Goal: Task Accomplishment & Management: Manage account settings

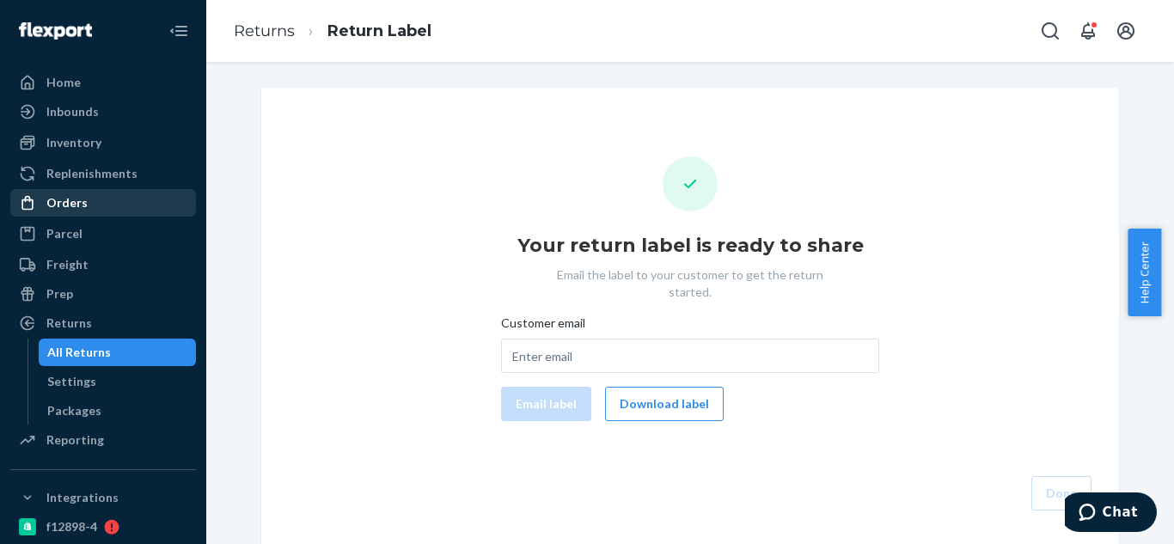
drag, startPoint x: 58, startPoint y: 203, endPoint x: 140, endPoint y: 201, distance: 81.7
click at [59, 203] on div "Orders" at bounding box center [66, 202] width 41 height 17
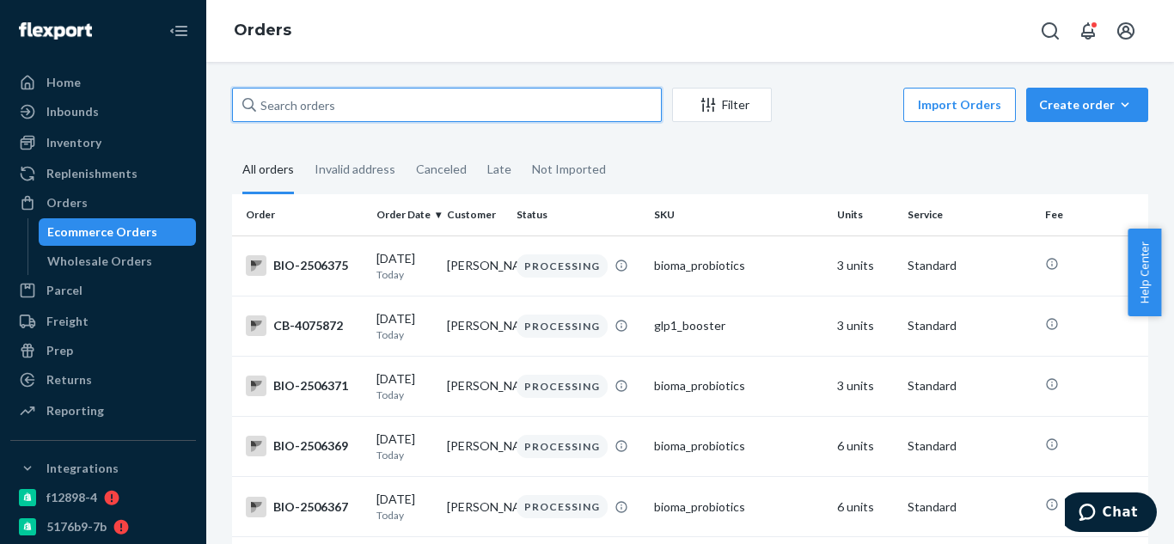
click at [516, 93] on input "text" at bounding box center [447, 105] width 430 height 34
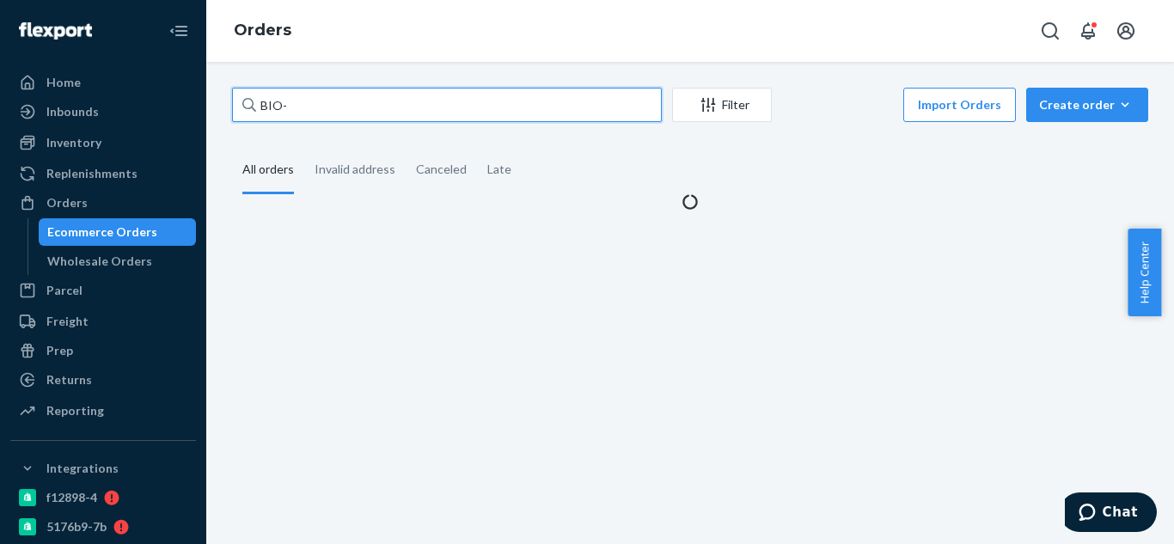
paste input "2431405"
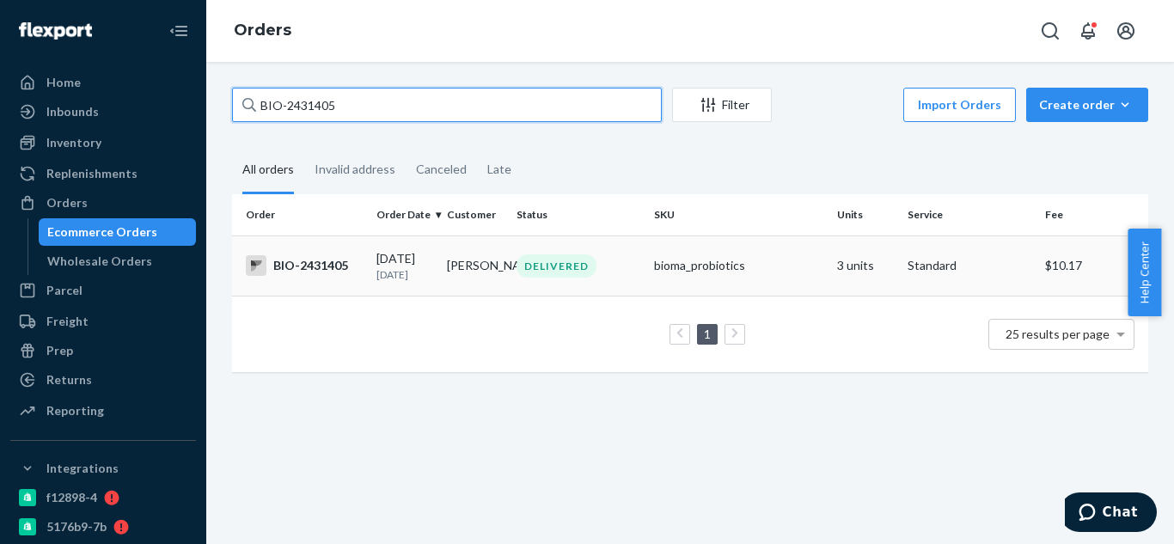
type input "BIO-2431405"
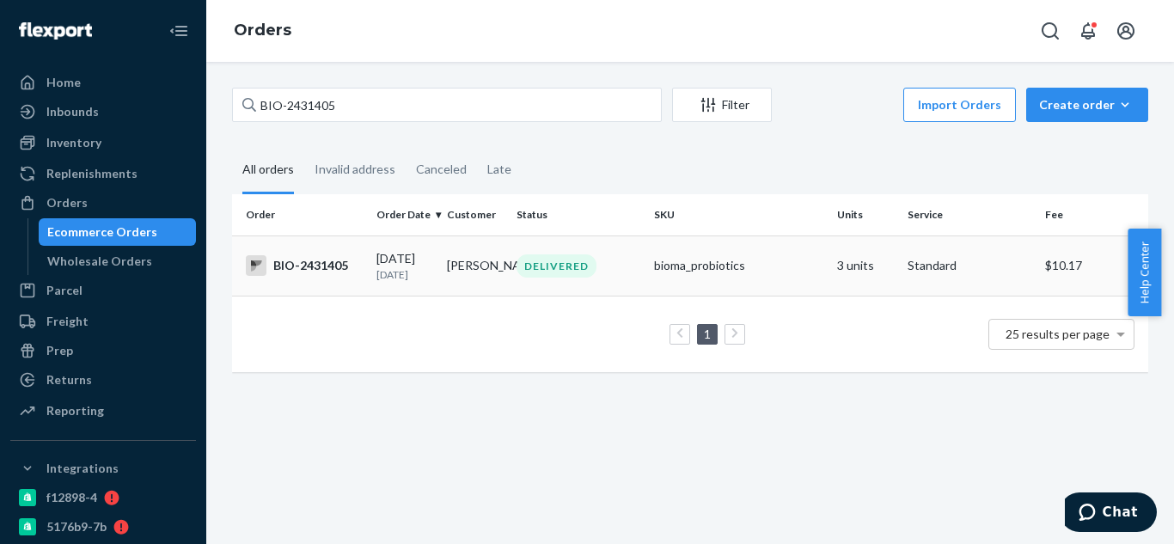
click at [455, 272] on td "Pamela Carie" at bounding box center [475, 265] width 70 height 60
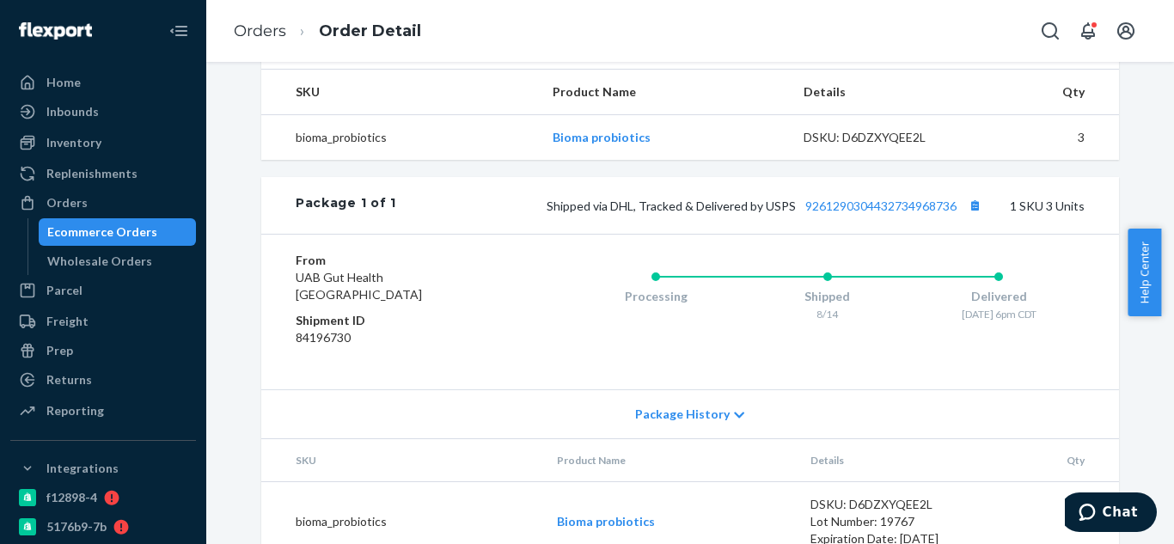
scroll to position [602, 0]
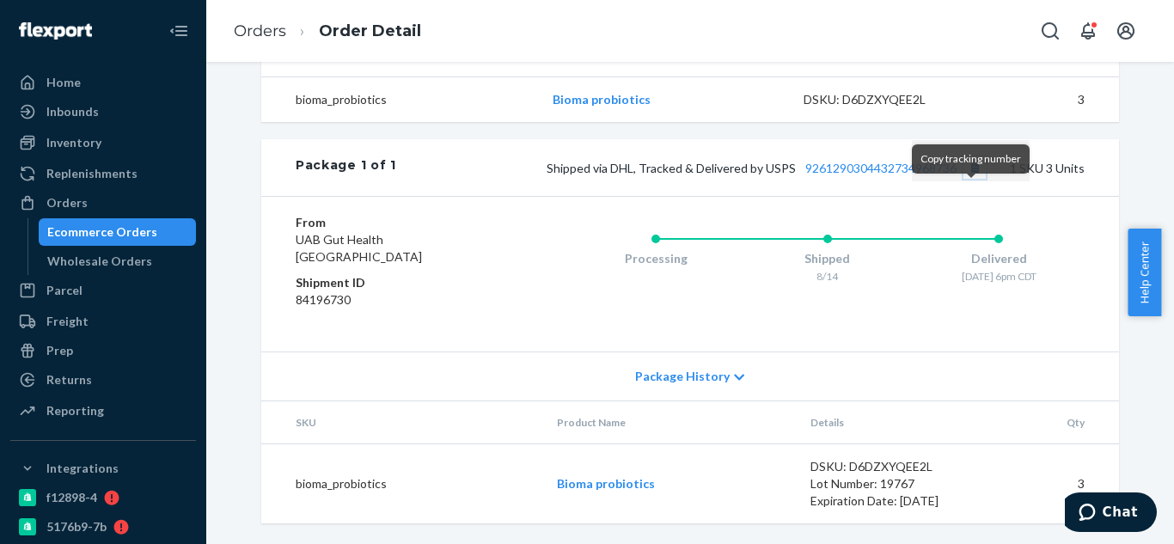
click at [971, 179] on button "Copy tracking number" at bounding box center [974, 167] width 22 height 22
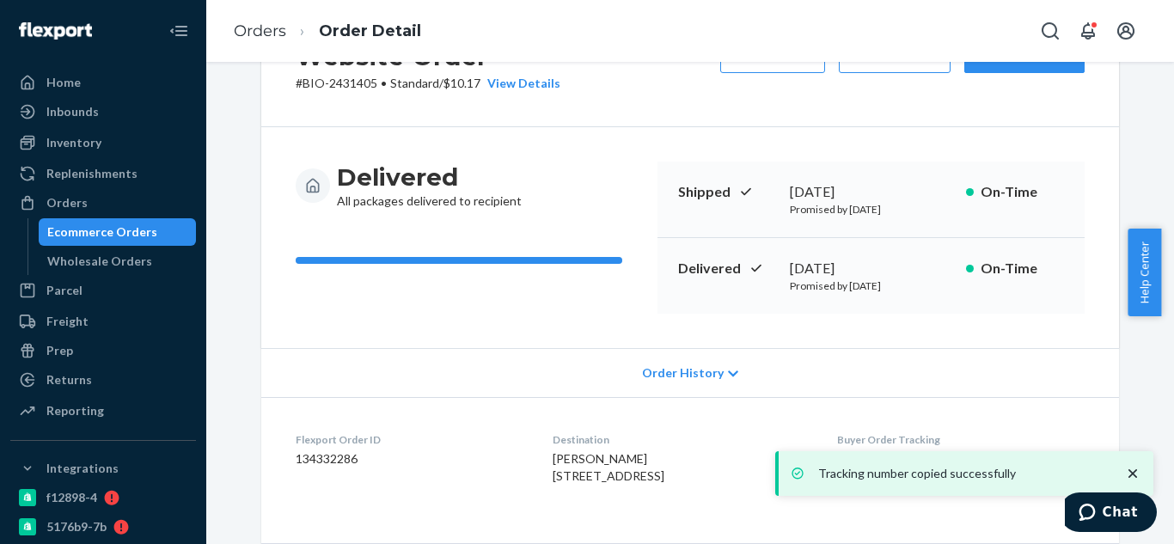
scroll to position [0, 0]
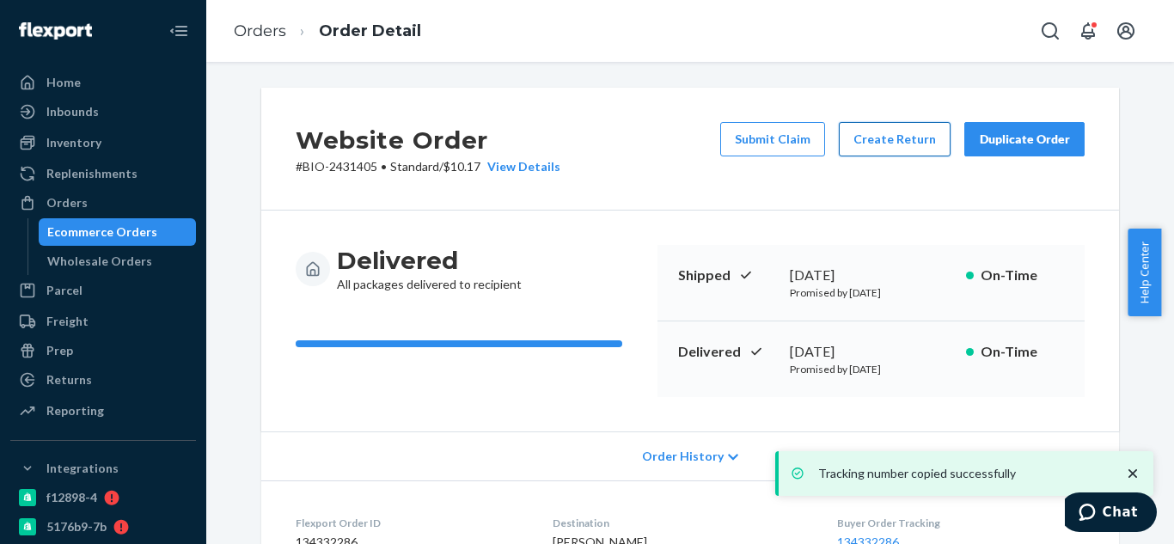
click at [877, 146] on button "Create Return" at bounding box center [895, 139] width 112 height 34
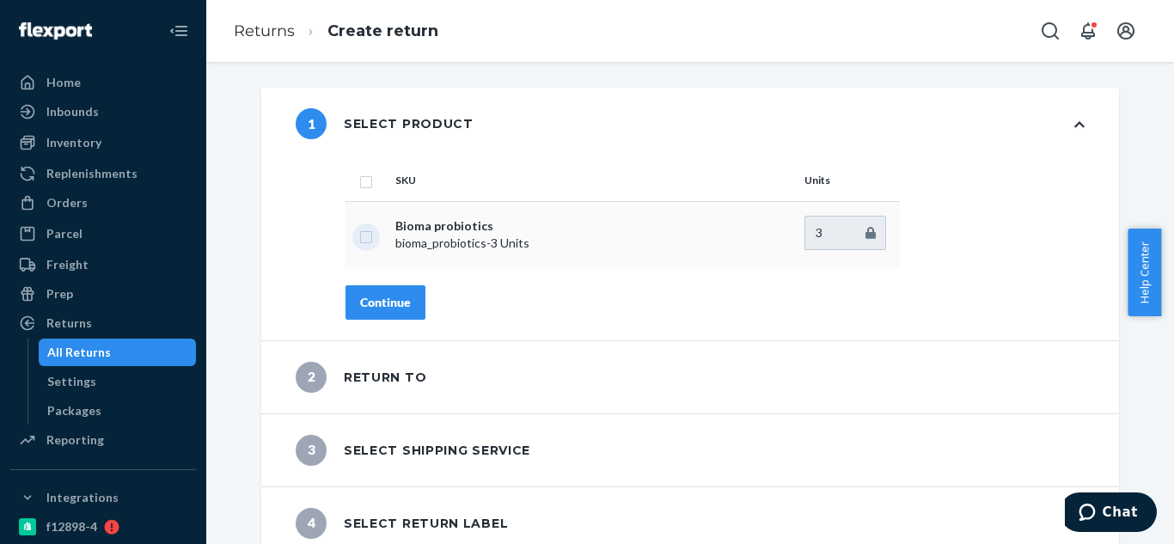
click at [364, 240] on input "checkbox" at bounding box center [366, 235] width 14 height 18
checkbox input "true"
click at [378, 303] on div "Continue" at bounding box center [385, 302] width 51 height 17
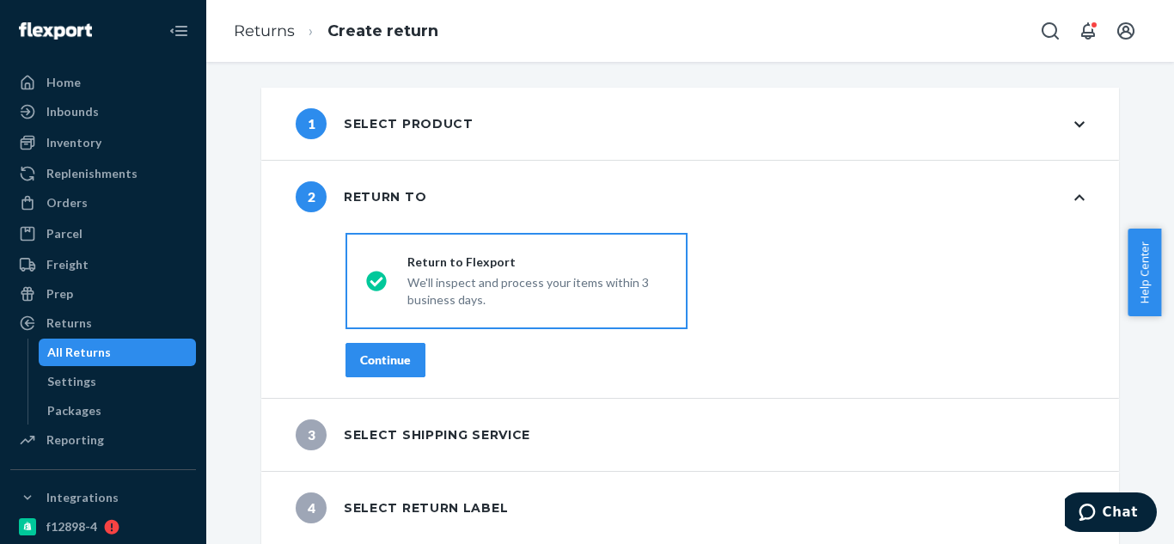
click at [400, 363] on div "Continue" at bounding box center [385, 359] width 51 height 17
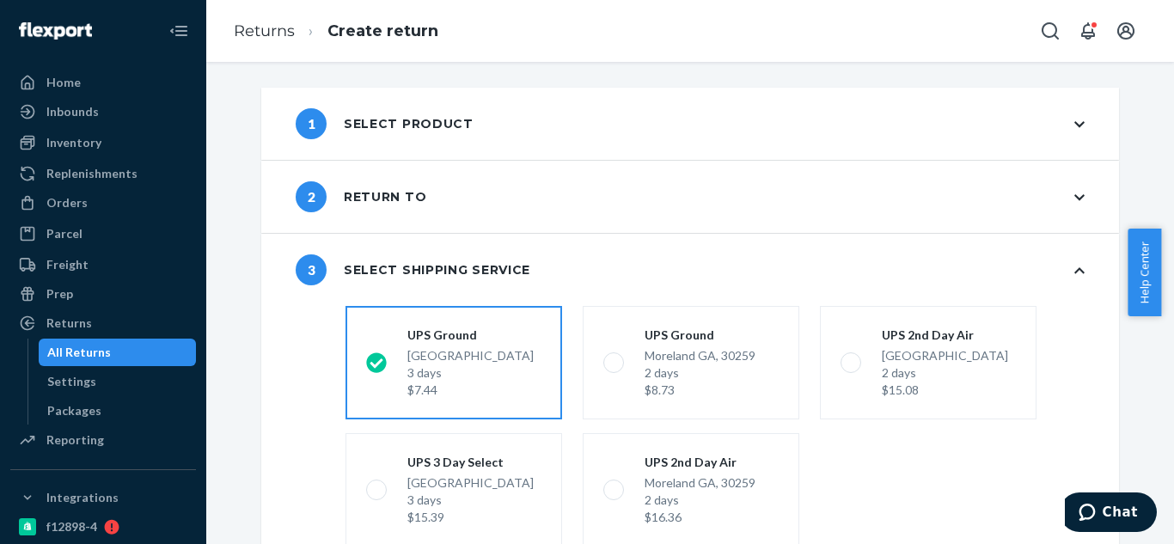
scroll to position [144, 0]
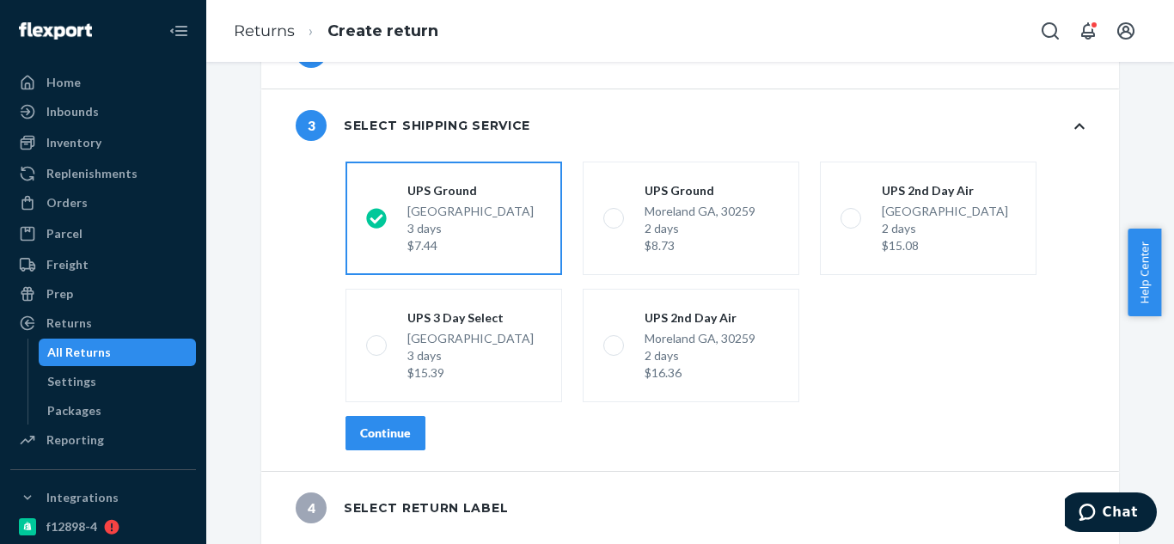
click at [380, 432] on div "Continue" at bounding box center [385, 433] width 51 height 17
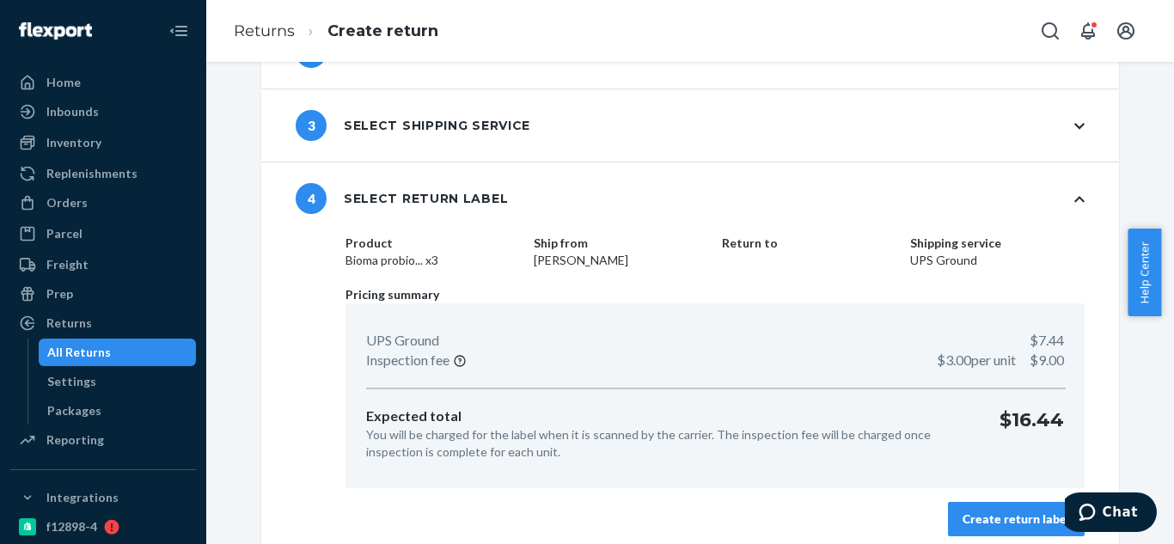
scroll to position [157, 0]
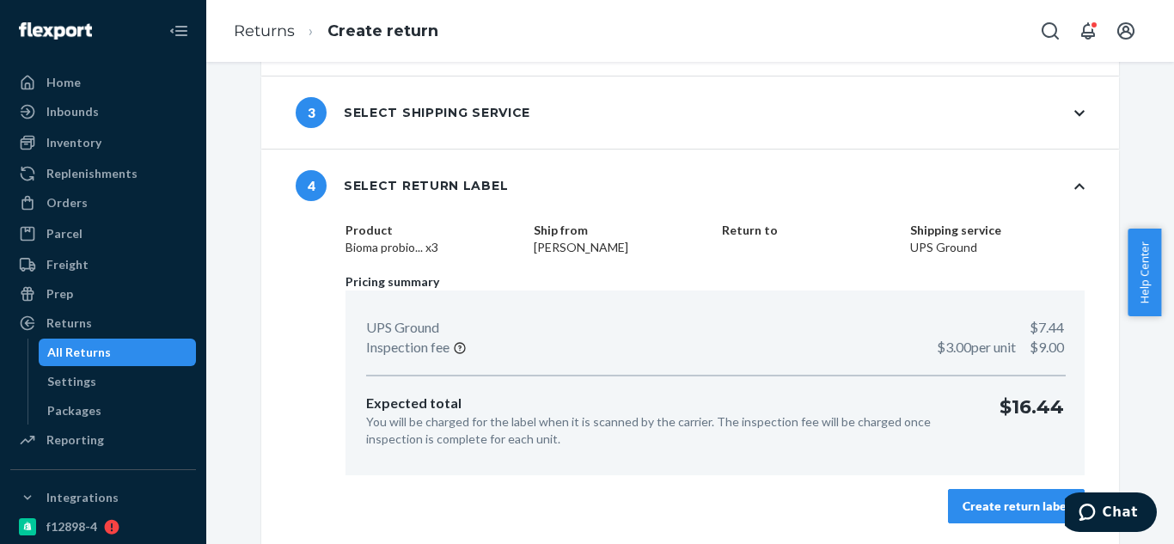
click at [999, 513] on div "Create return label" at bounding box center [1016, 506] width 107 height 17
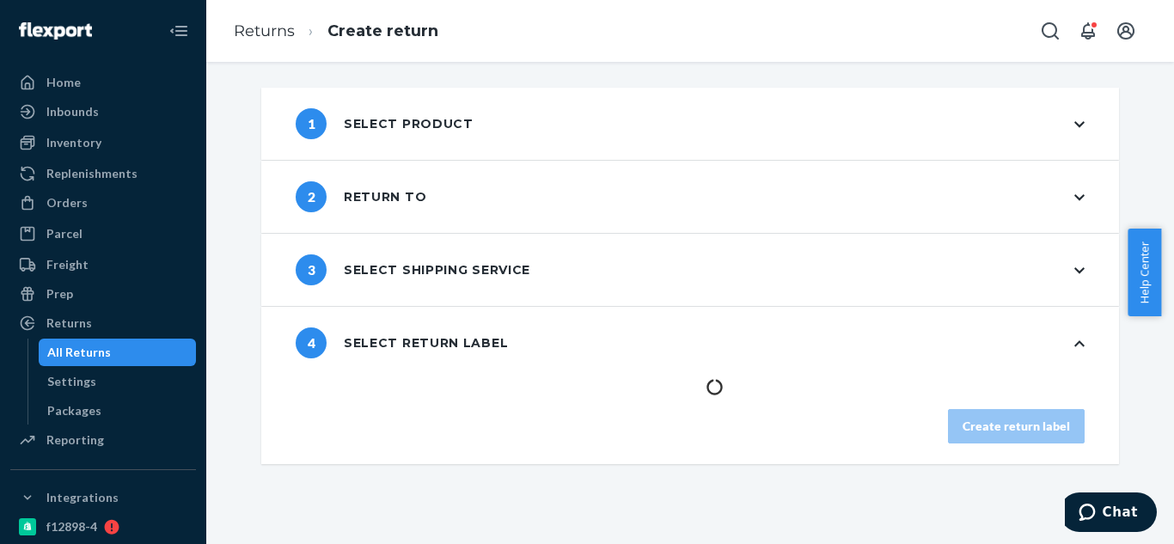
scroll to position [0, 0]
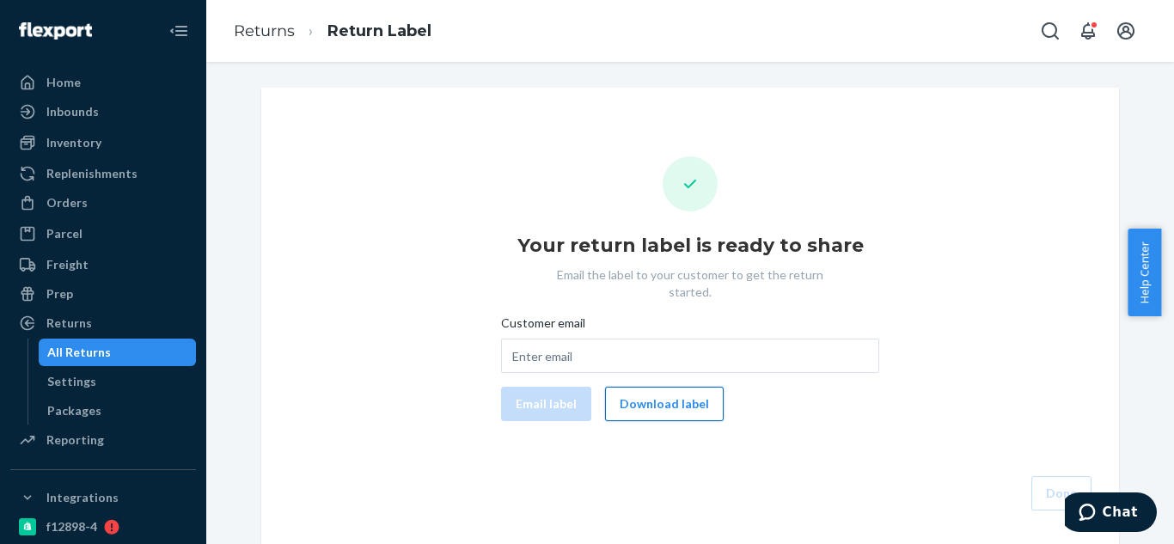
click at [696, 388] on button "Download label" at bounding box center [664, 404] width 119 height 34
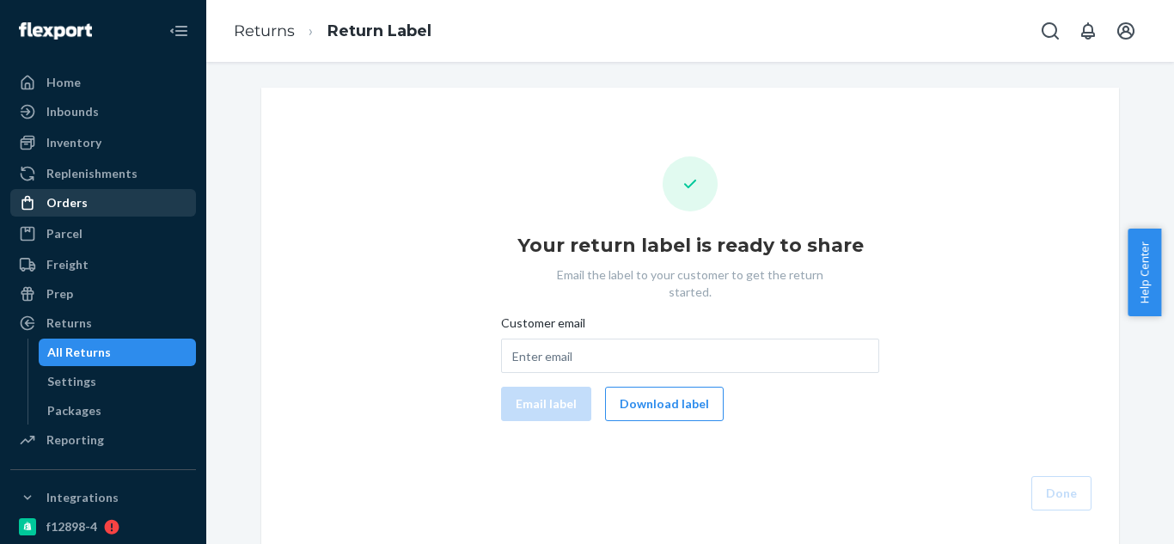
click at [55, 208] on div "Orders" at bounding box center [66, 202] width 41 height 17
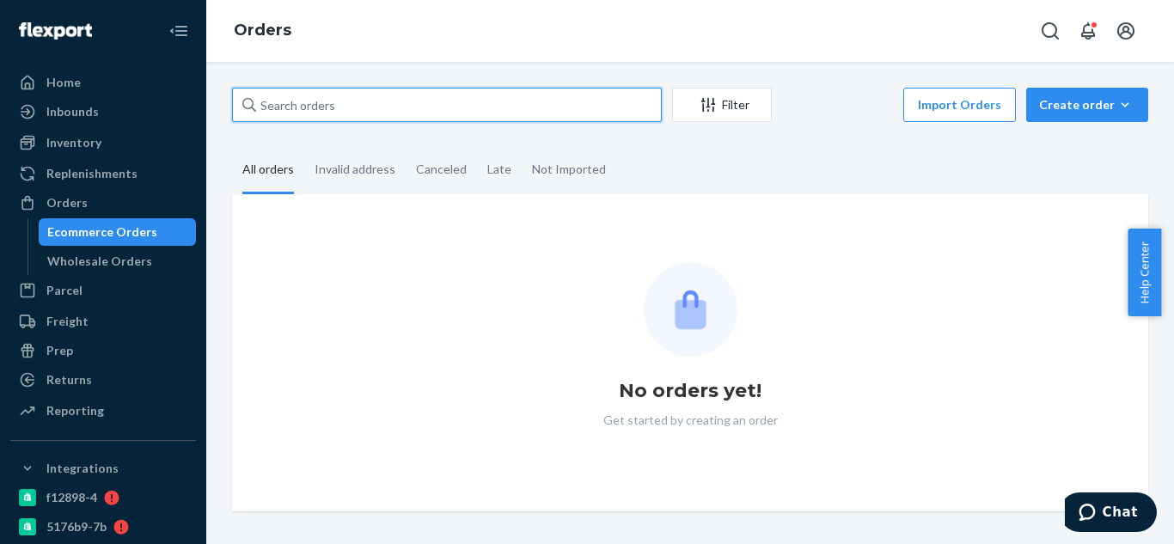
click at [440, 107] on input "text" at bounding box center [447, 105] width 430 height 34
paste input "2473768"
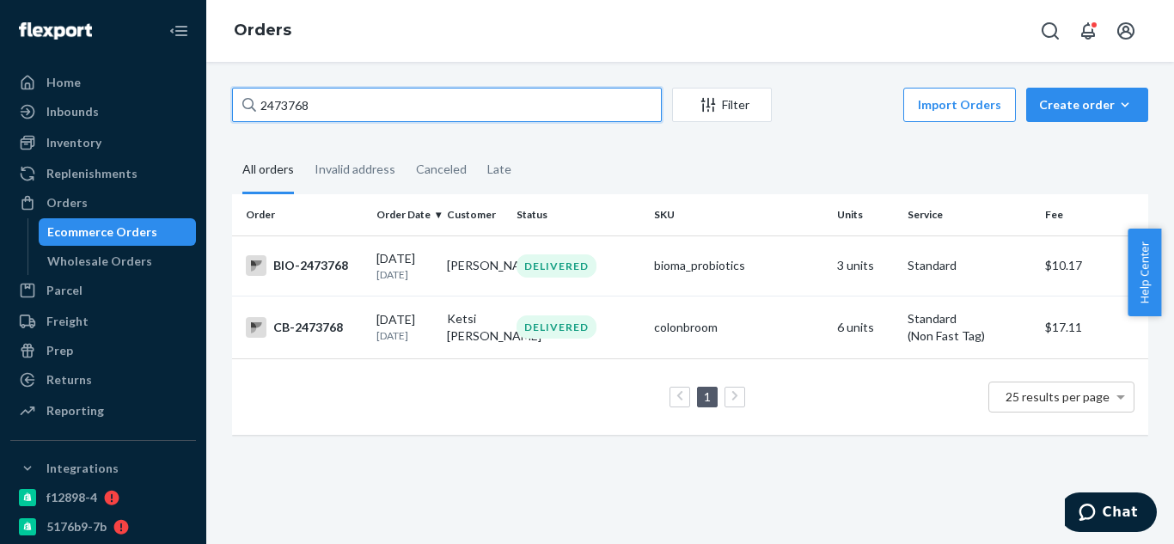
click at [263, 101] on input "2473768" at bounding box center [447, 105] width 430 height 34
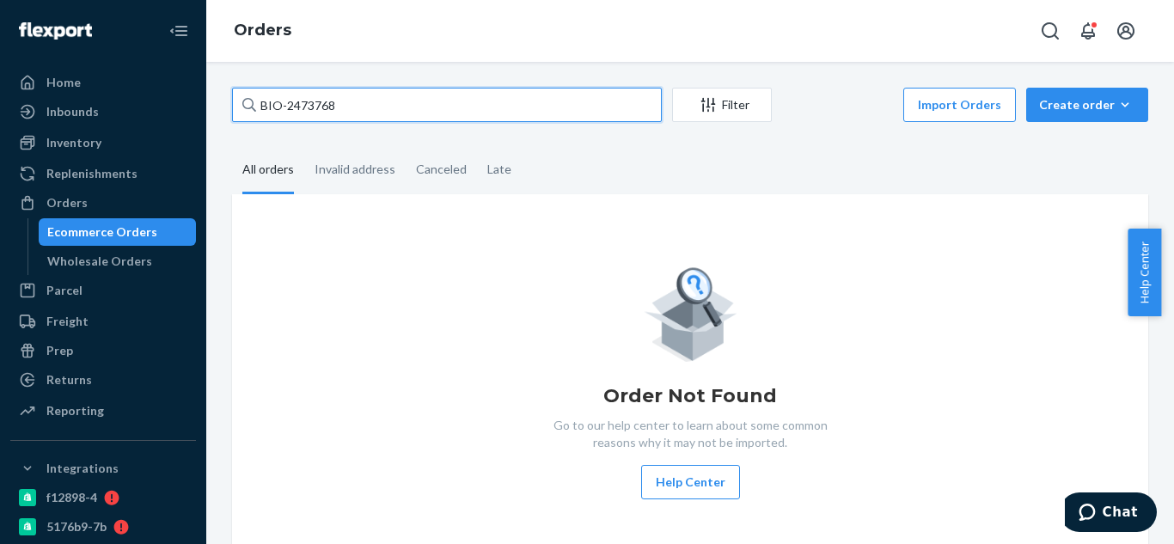
type input "BIO-473768"
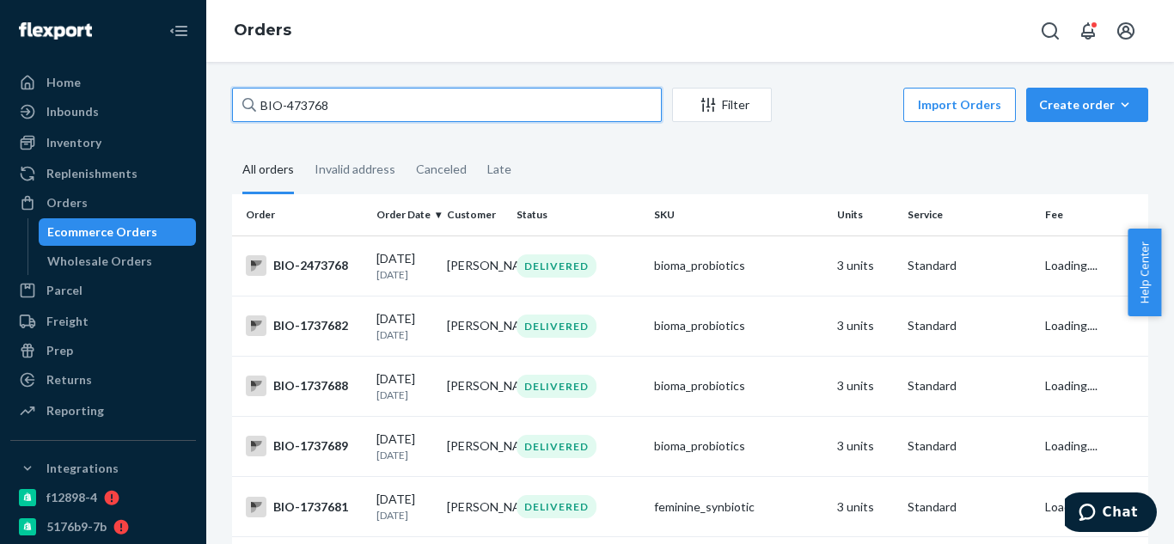
drag, startPoint x: 352, startPoint y: 101, endPoint x: 250, endPoint y: 109, distance: 102.6
click at [250, 109] on div "BIO-473768" at bounding box center [447, 105] width 430 height 34
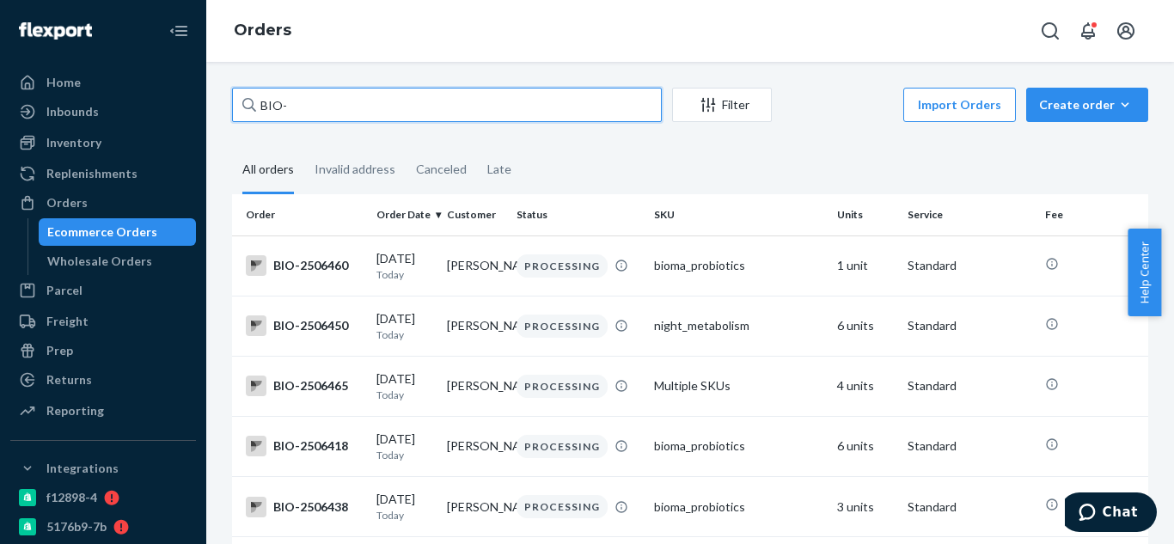
paste input "2473768"
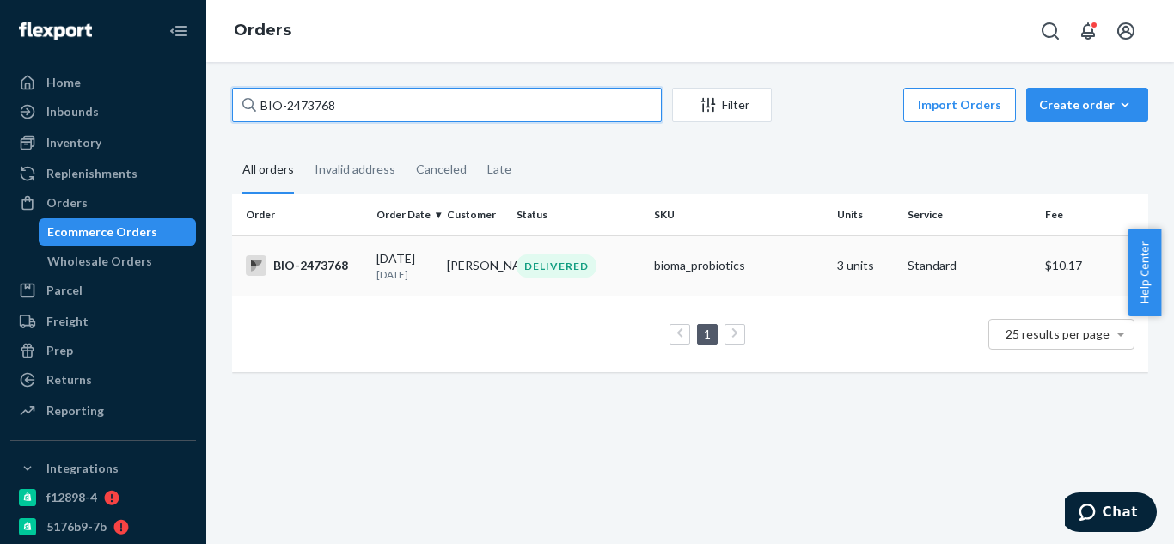
type input "BIO-2473768"
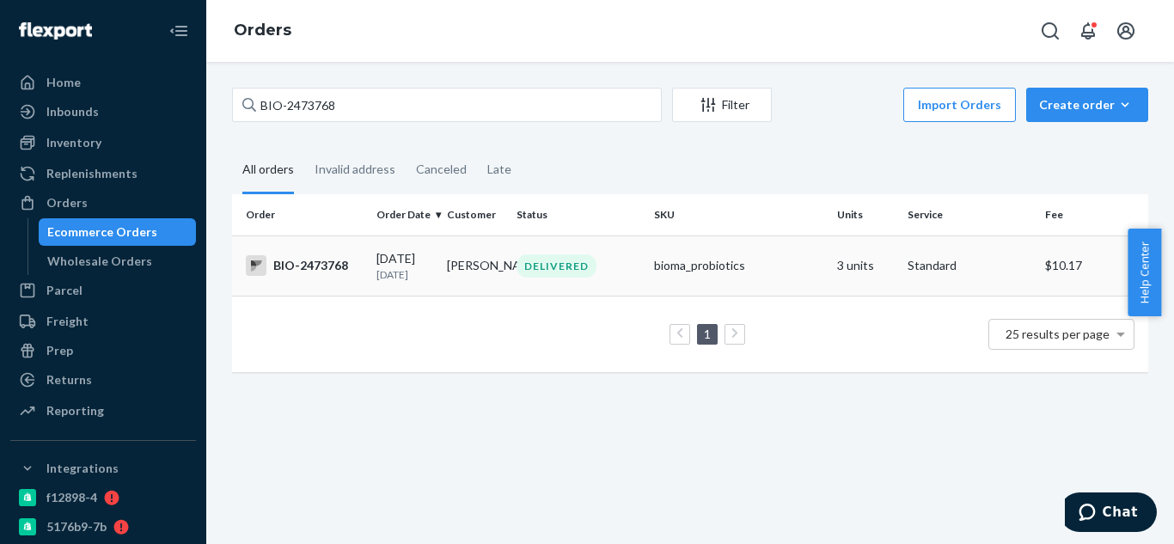
click at [474, 272] on td "[PERSON_NAME]" at bounding box center [475, 265] width 70 height 60
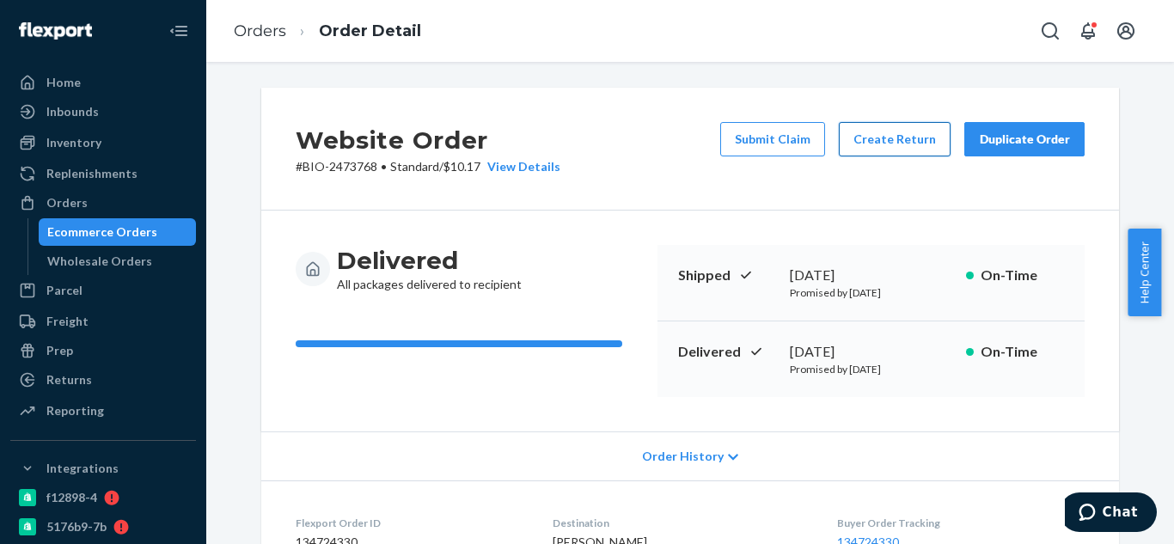
click at [894, 136] on button "Create Return" at bounding box center [895, 139] width 112 height 34
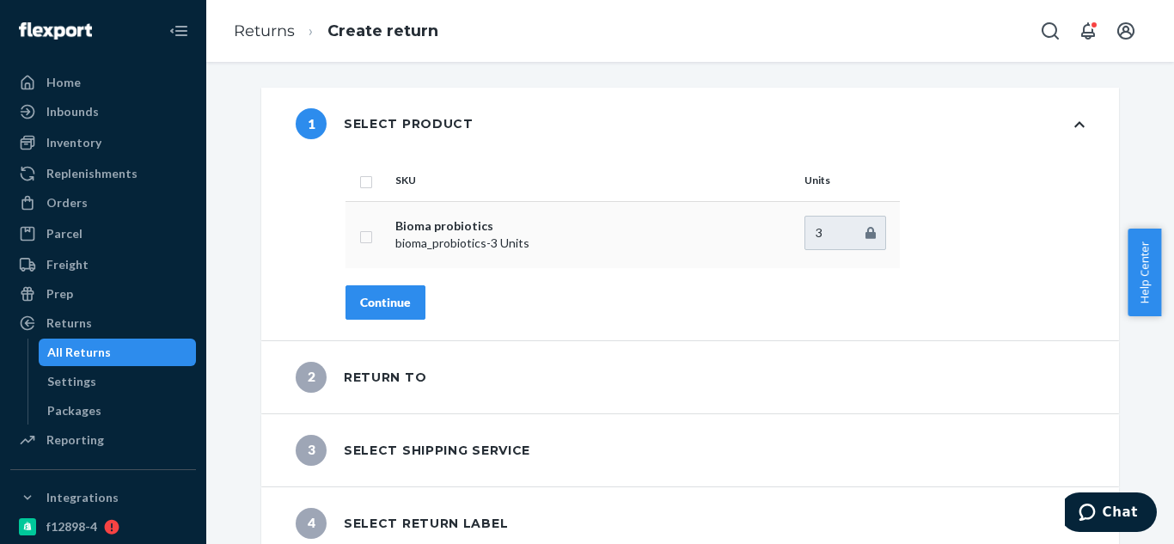
click at [359, 241] on input "checkbox" at bounding box center [366, 235] width 14 height 18
checkbox input "true"
click at [391, 312] on button "Continue" at bounding box center [385, 302] width 80 height 34
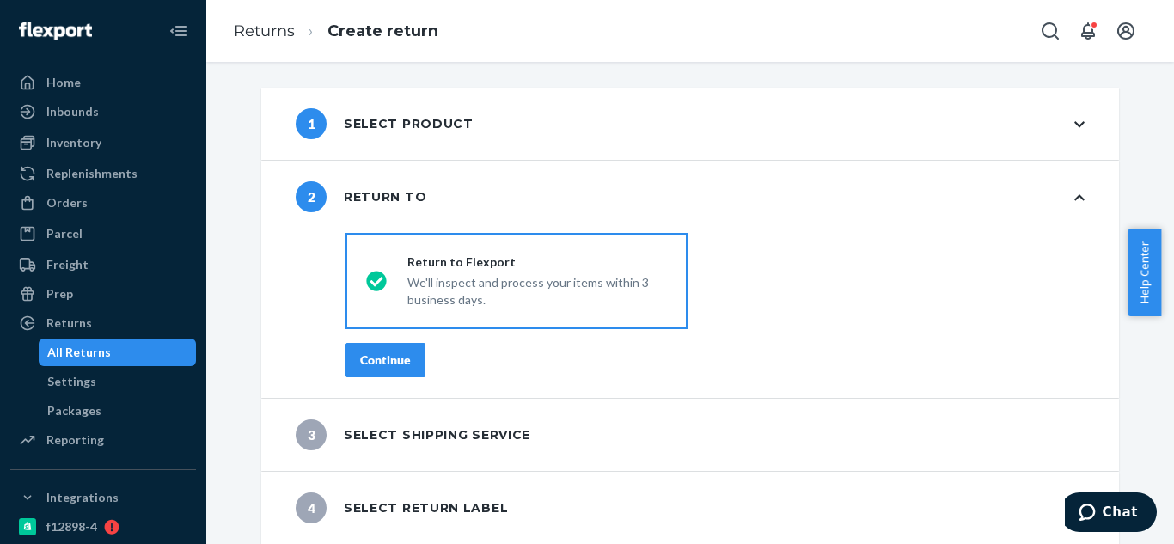
click at [385, 362] on div "Continue" at bounding box center [385, 359] width 51 height 17
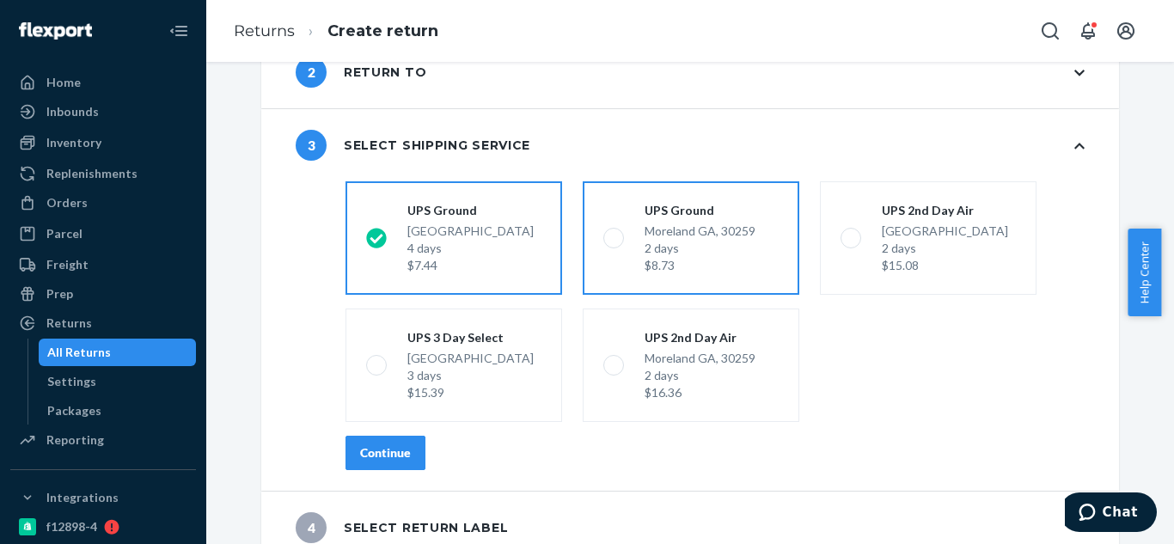
scroll to position [144, 0]
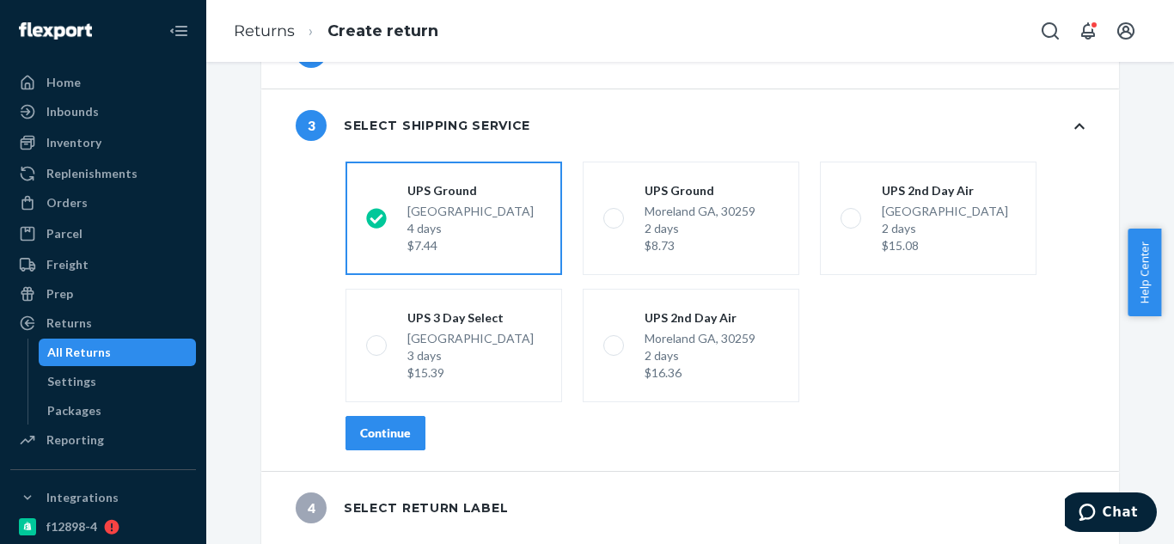
click at [373, 438] on div "Continue" at bounding box center [385, 433] width 51 height 17
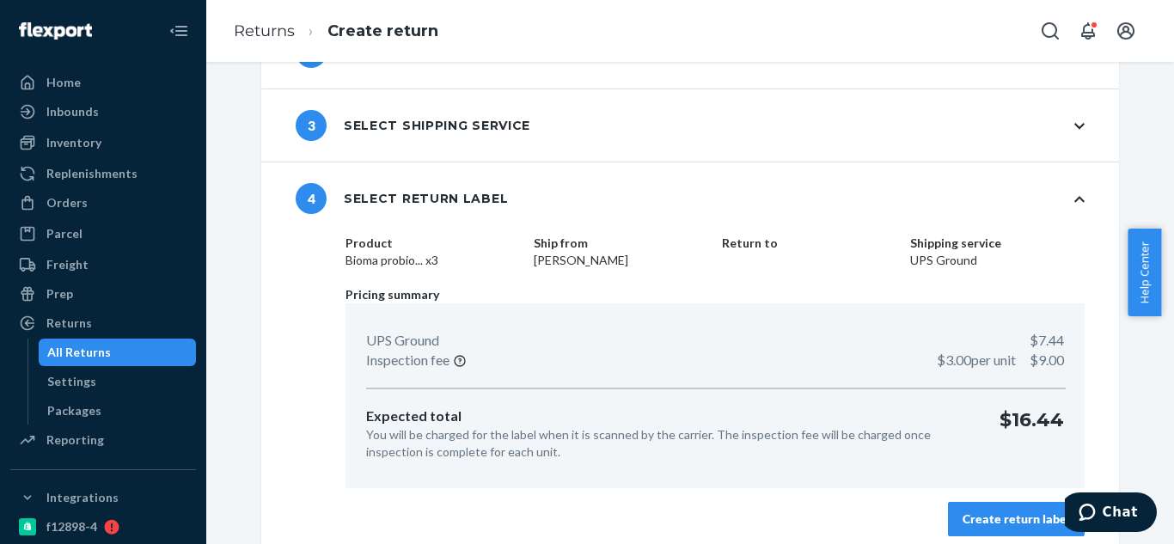
scroll to position [157, 0]
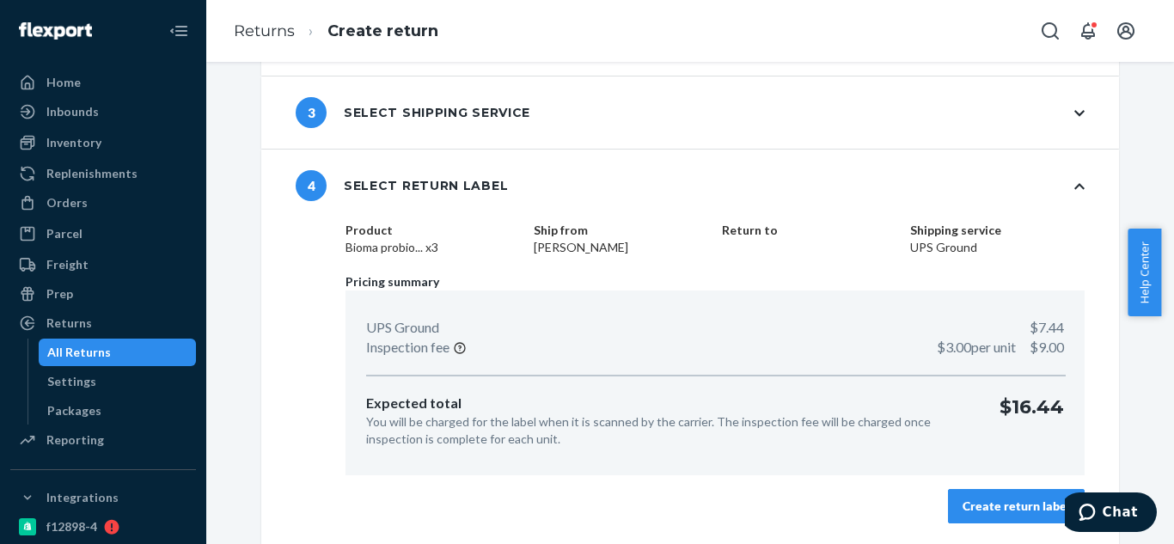
click at [972, 504] on div "Create return label" at bounding box center [1016, 506] width 107 height 17
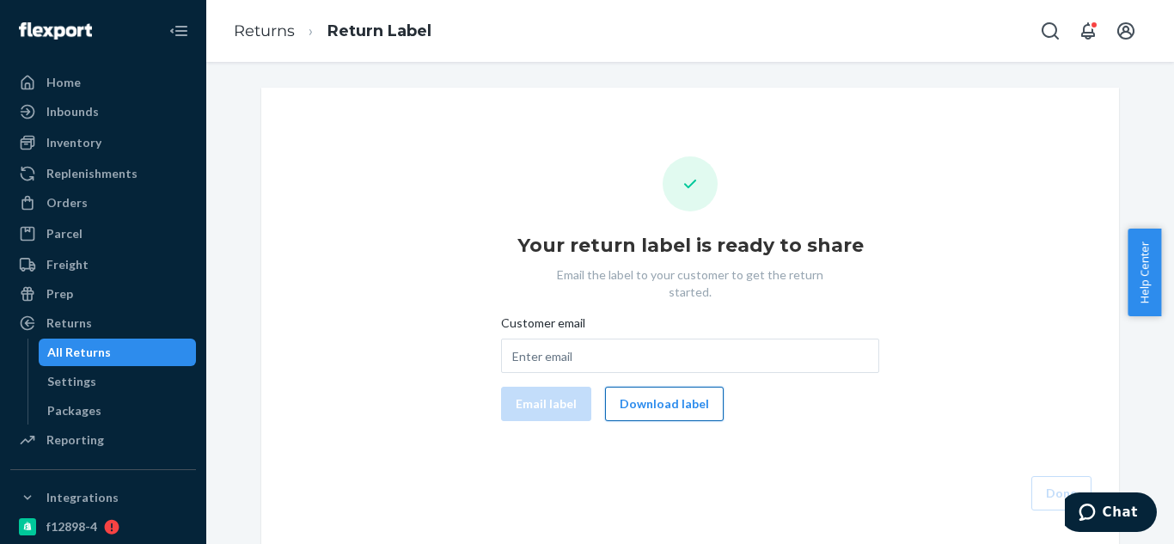
click at [674, 392] on button "Download label" at bounding box center [664, 404] width 119 height 34
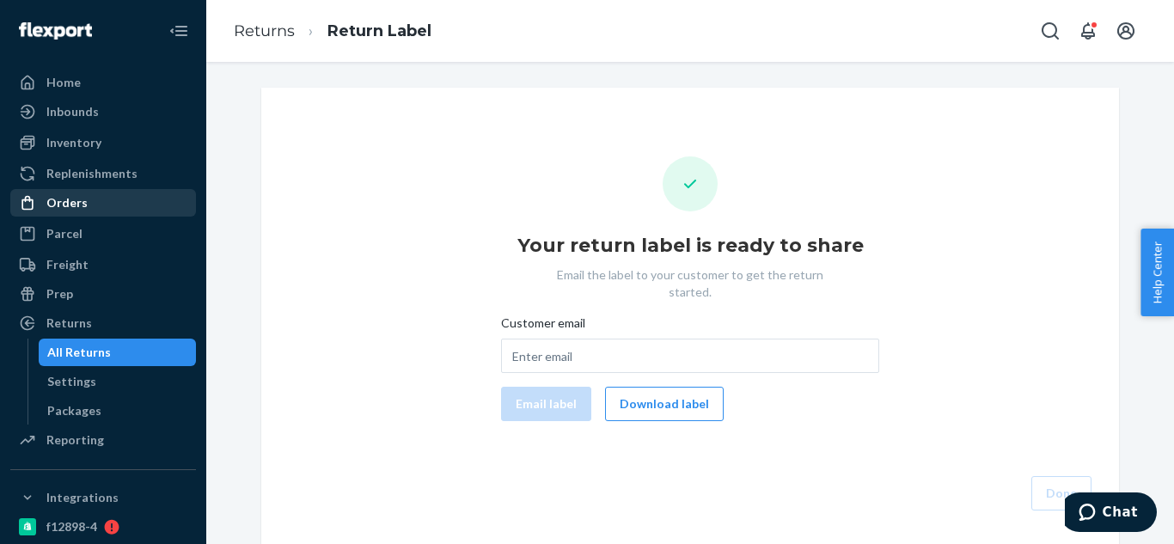
click at [70, 198] on div "Orders" at bounding box center [66, 202] width 41 height 17
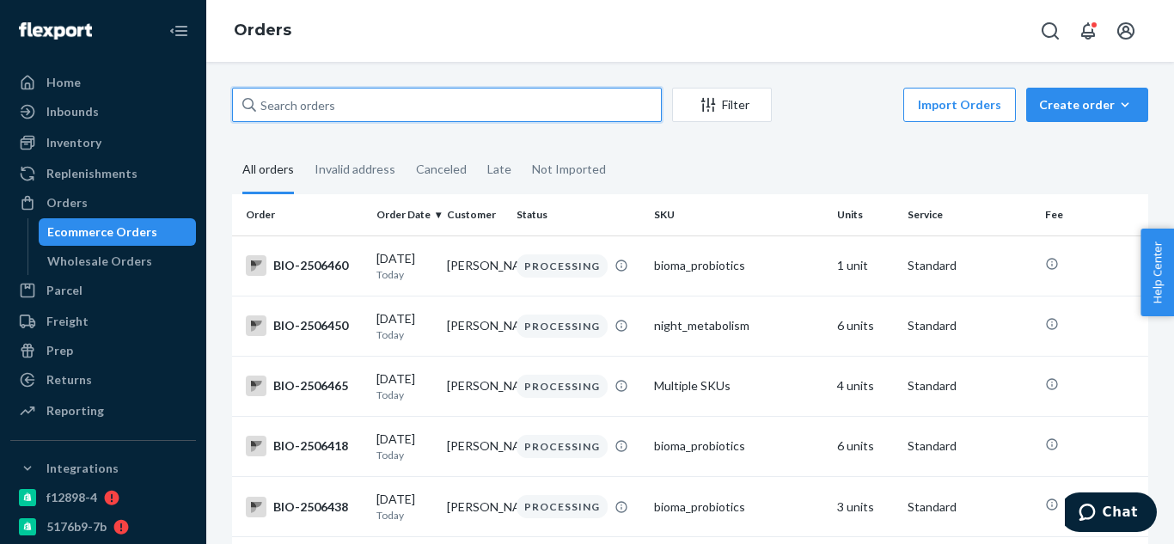
click at [434, 108] on input "text" at bounding box center [447, 105] width 430 height 34
paste input "2467366"
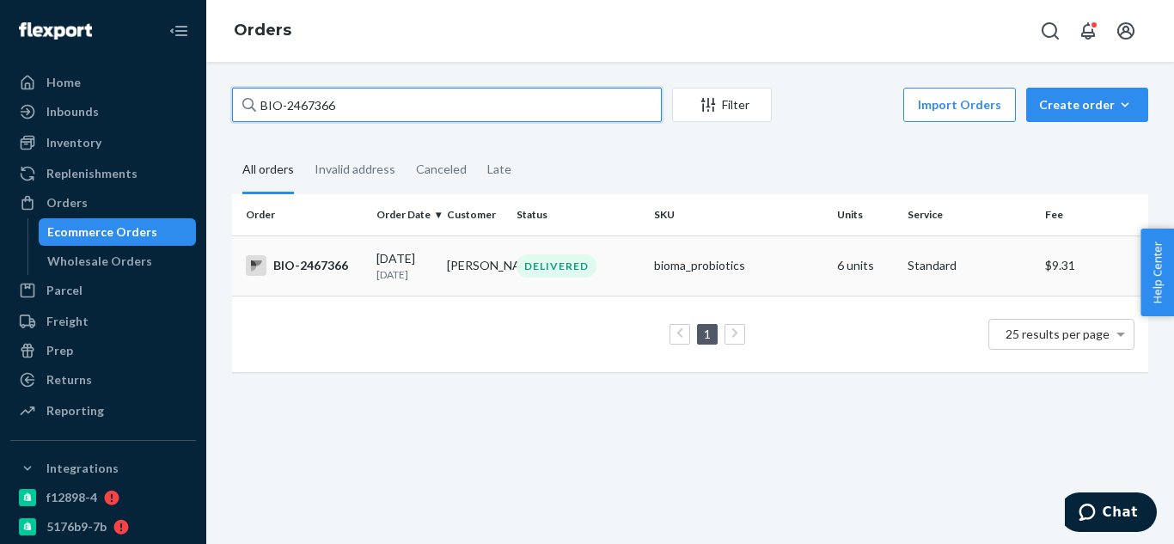
type input "BIO-2467366"
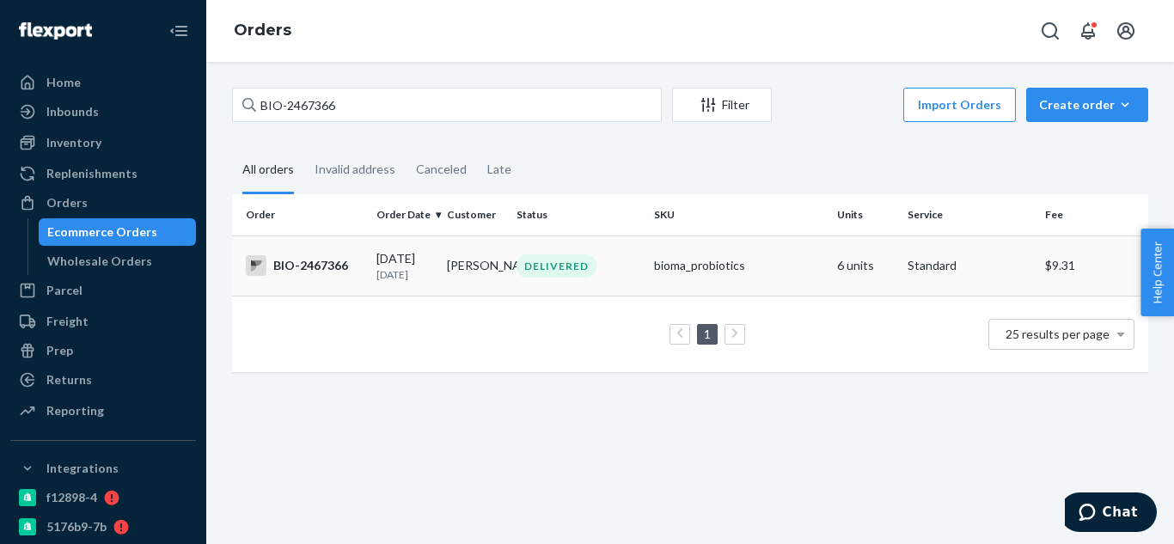
click at [425, 275] on p "[DATE]" at bounding box center [404, 274] width 57 height 15
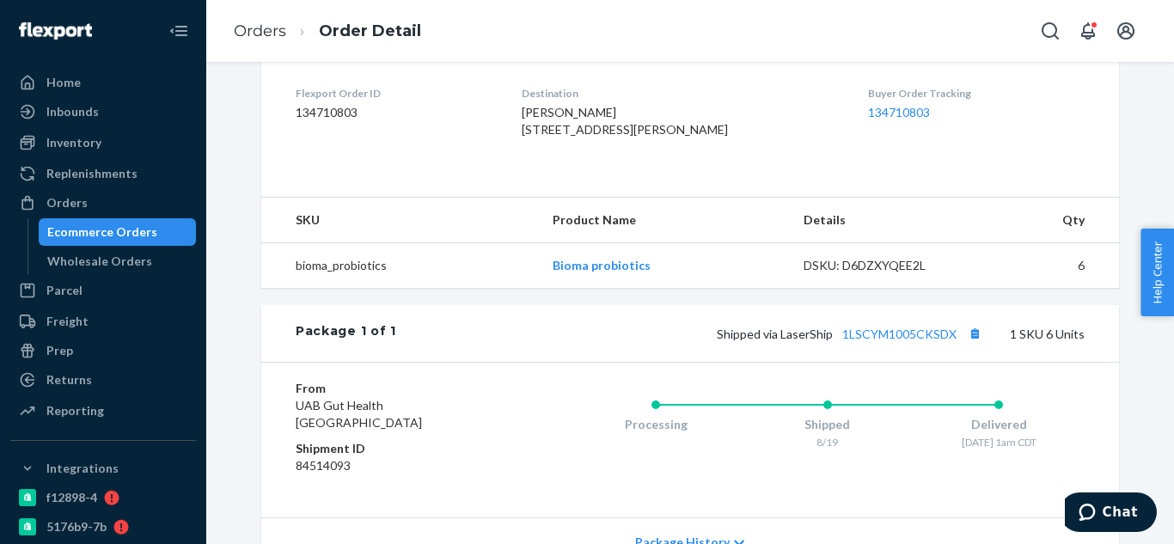
scroll to position [602, 0]
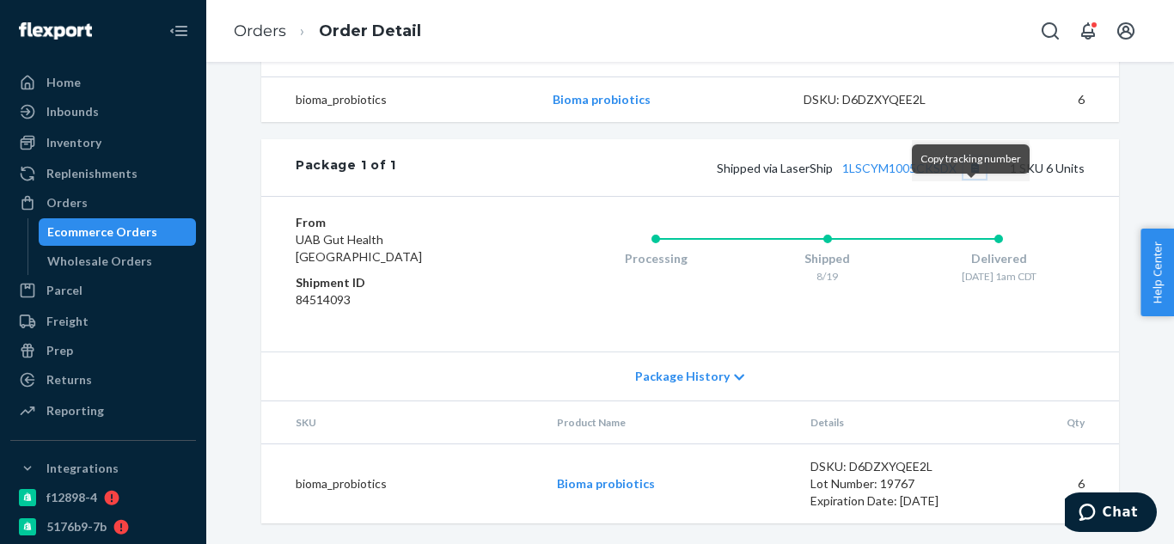
click at [972, 179] on button "Copy tracking number" at bounding box center [974, 167] width 22 height 22
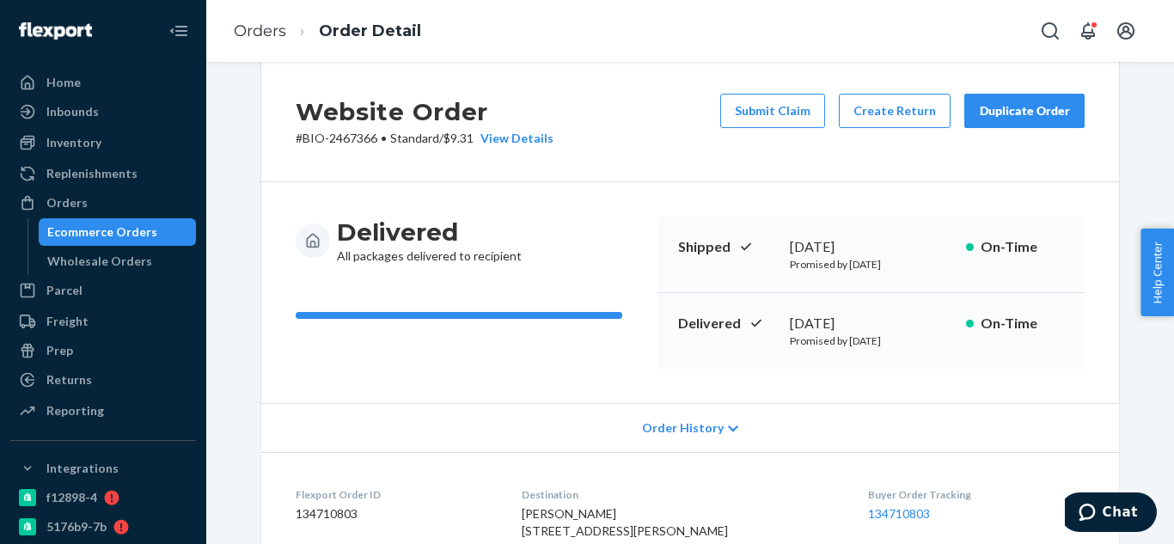
scroll to position [0, 0]
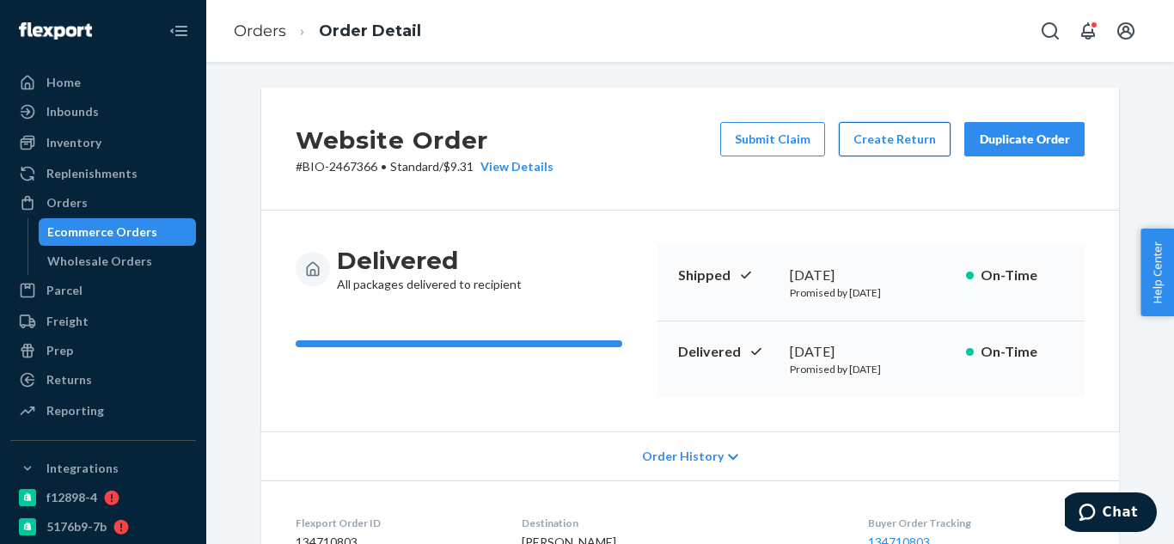
click at [881, 151] on button "Create Return" at bounding box center [895, 139] width 112 height 34
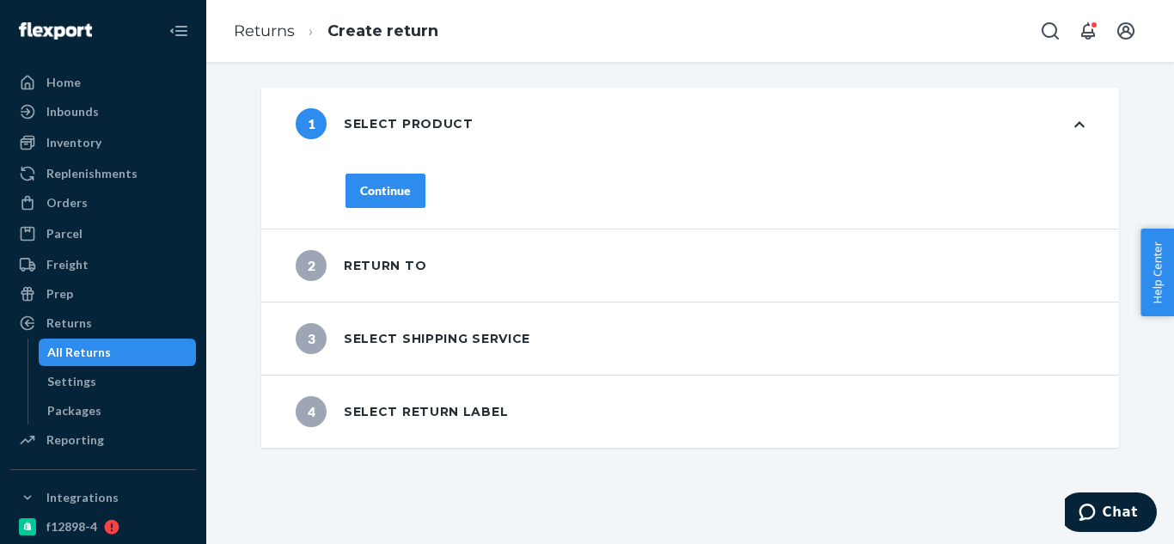
click at [386, 193] on div "Continue" at bounding box center [385, 190] width 51 height 17
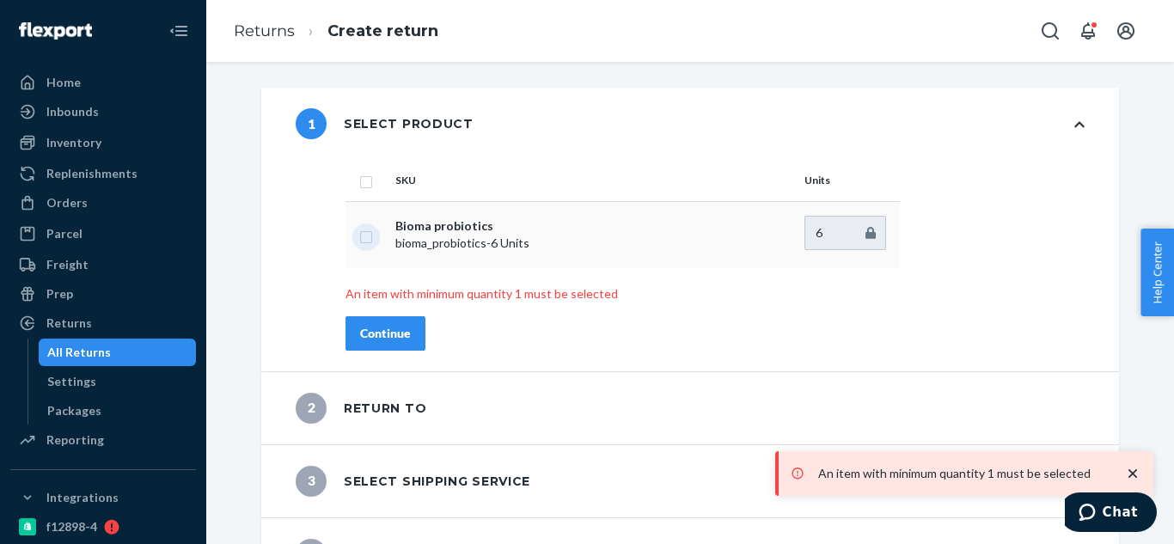
click at [364, 237] on input "checkbox" at bounding box center [366, 235] width 14 height 18
checkbox input "true"
click at [408, 335] on button "Continue" at bounding box center [385, 333] width 80 height 34
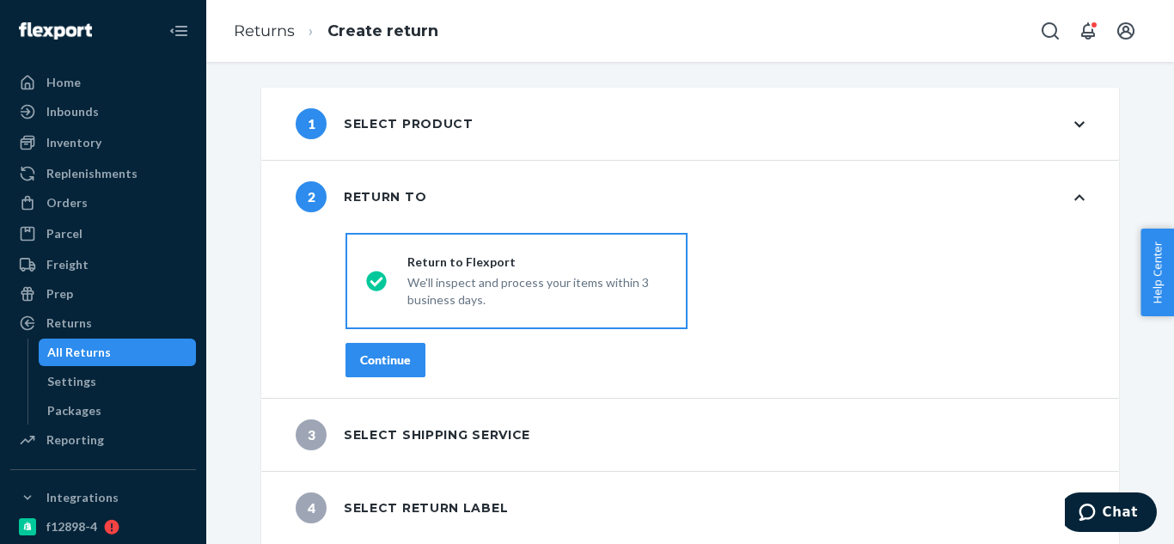
click at [362, 358] on div "Continue" at bounding box center [385, 359] width 51 height 17
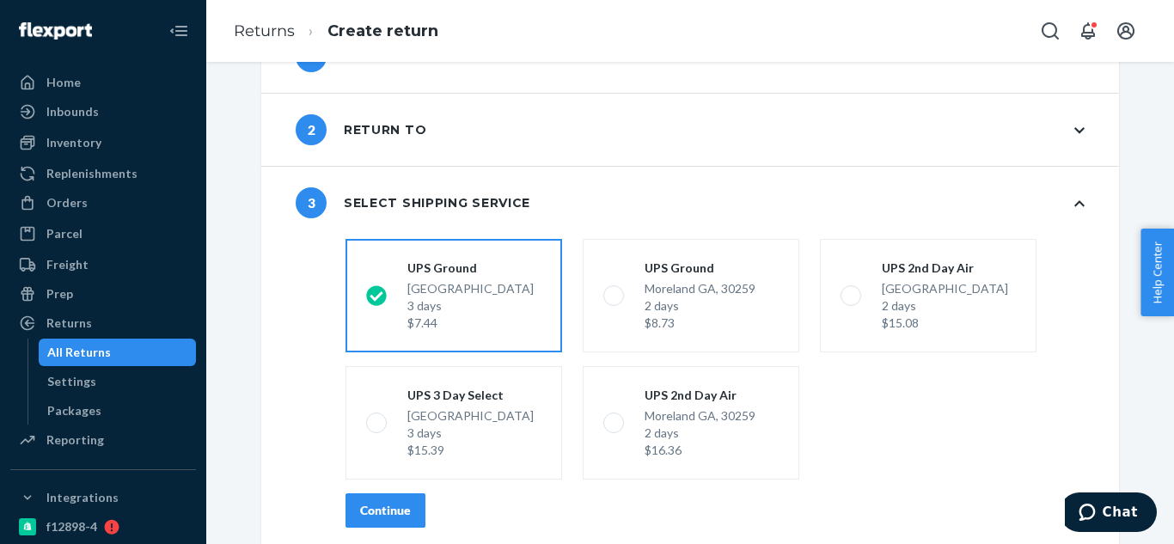
scroll to position [144, 0]
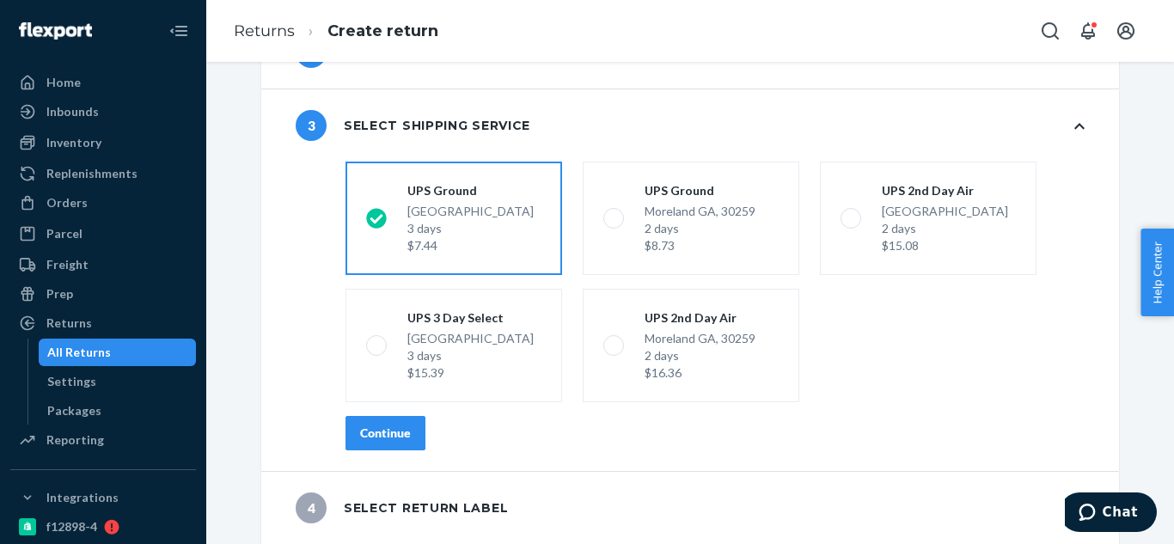
click at [394, 434] on div "Continue" at bounding box center [385, 433] width 51 height 17
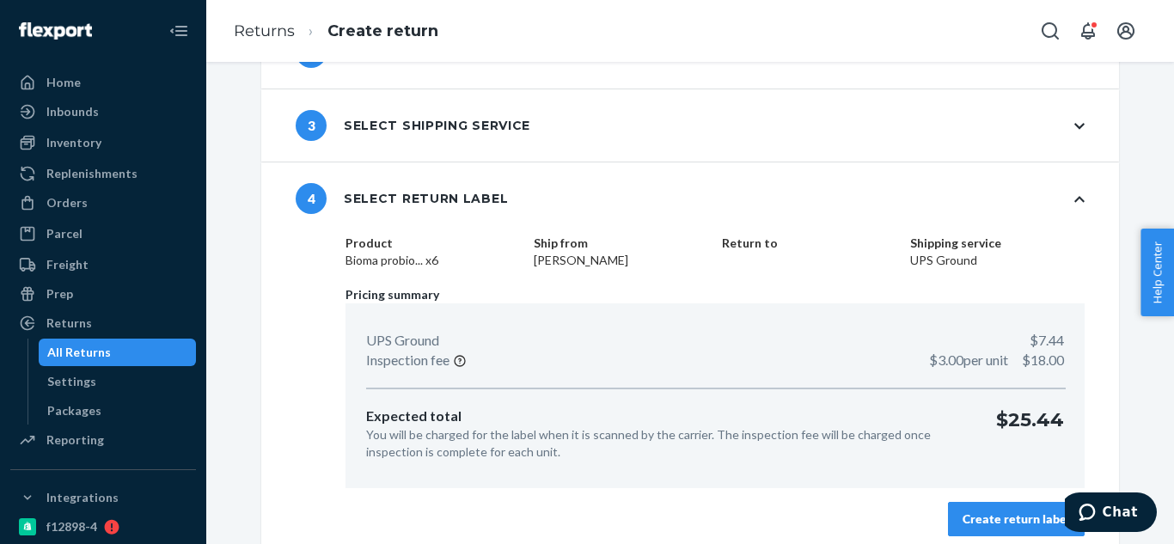
scroll to position [157, 0]
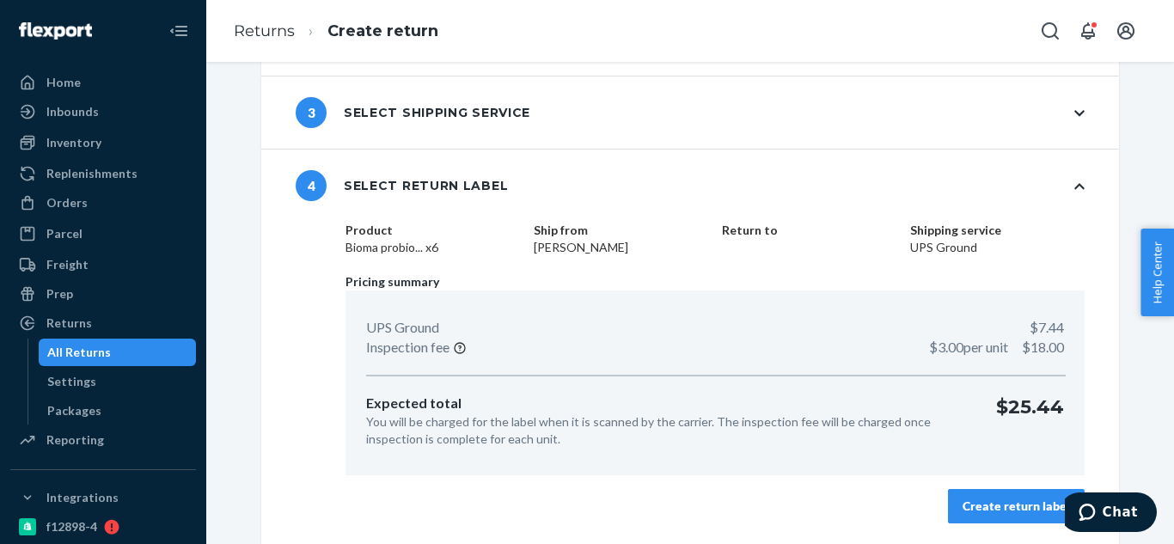
click at [1012, 498] on div "Create return label" at bounding box center [1016, 506] width 107 height 17
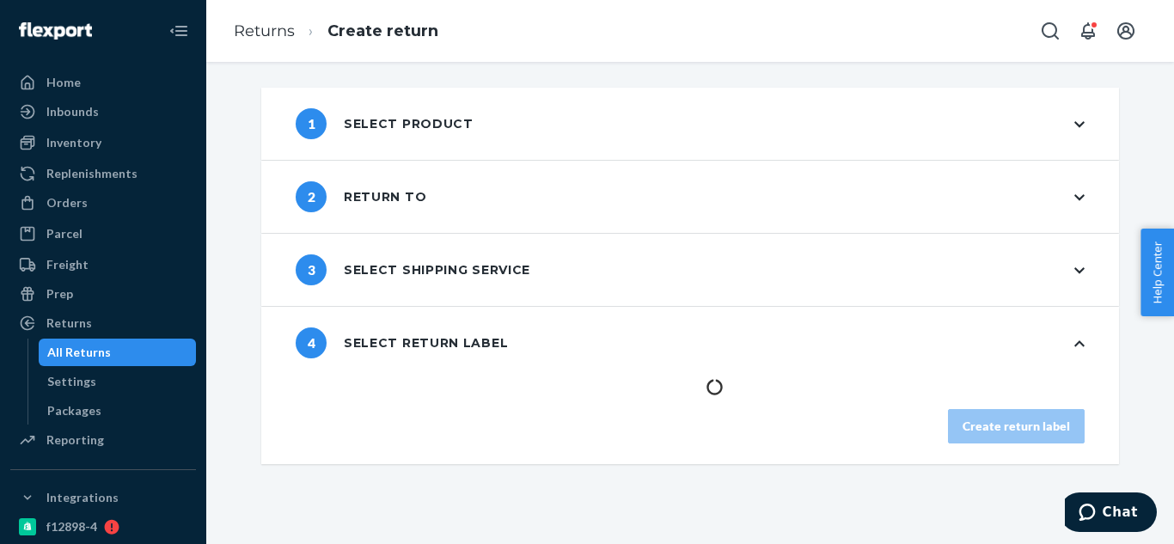
scroll to position [0, 0]
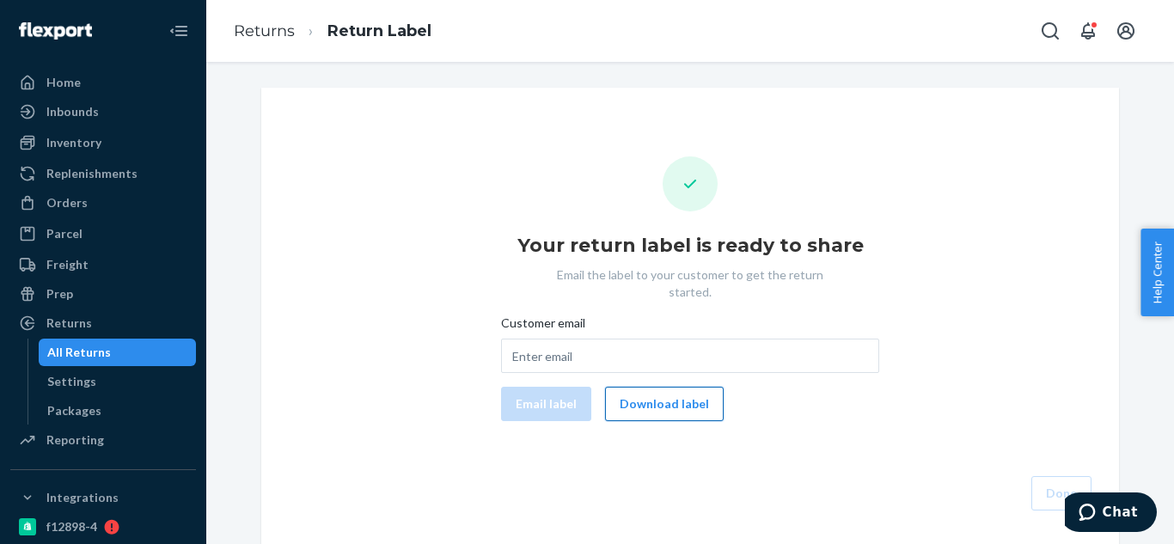
click at [637, 387] on button "Download label" at bounding box center [664, 404] width 119 height 34
